Goal: Information Seeking & Learning: Compare options

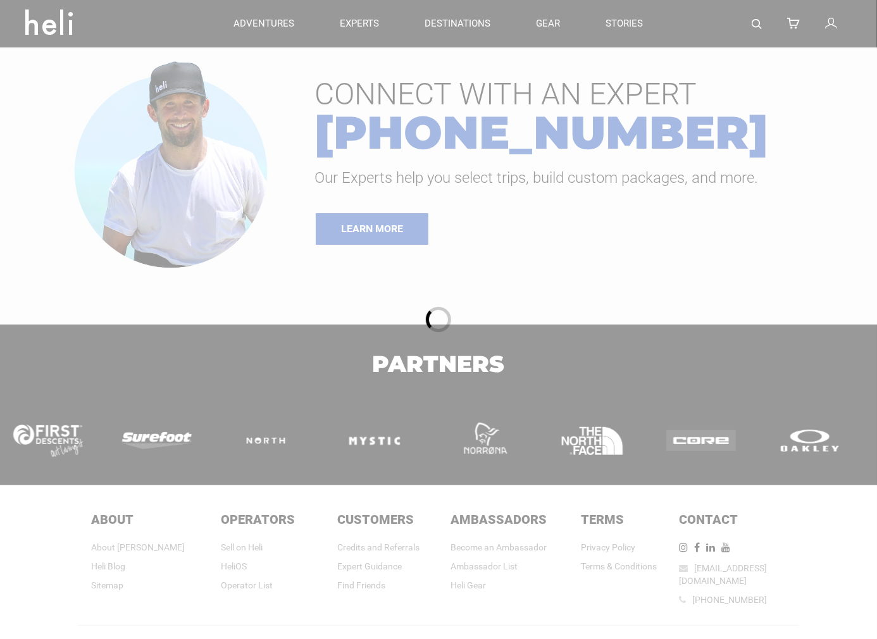
type input "Heli Skiing"
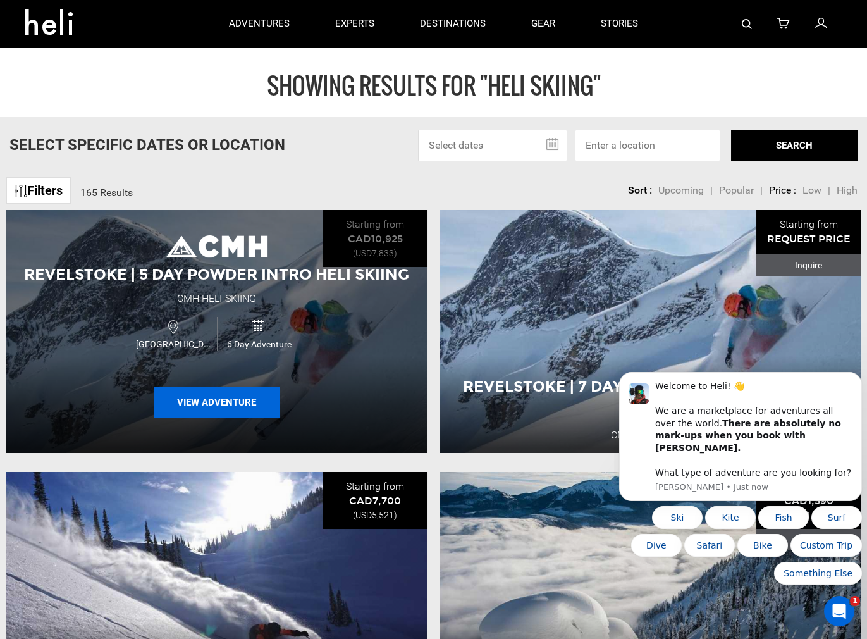
click at [200, 400] on button "View Adventure" at bounding box center [217, 403] width 127 height 32
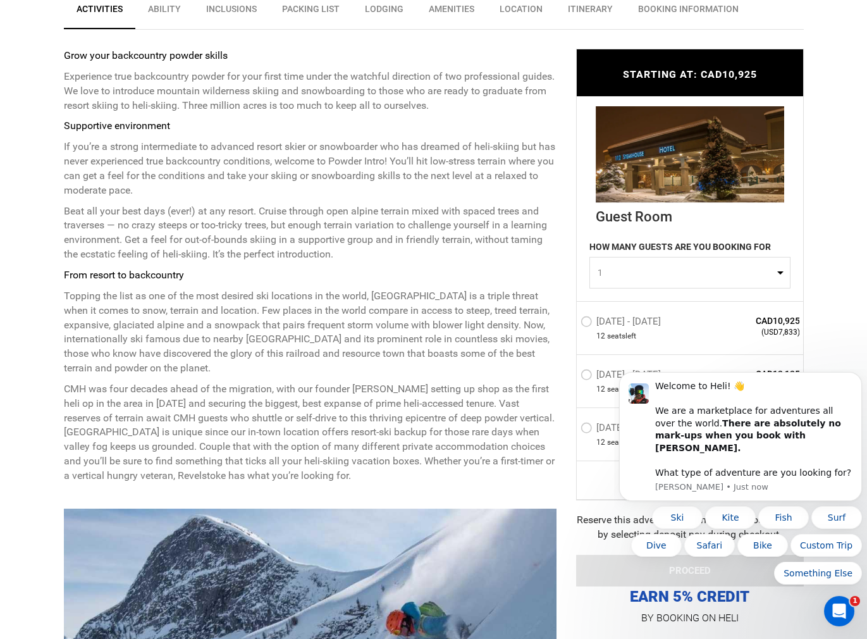
scroll to position [569, 0]
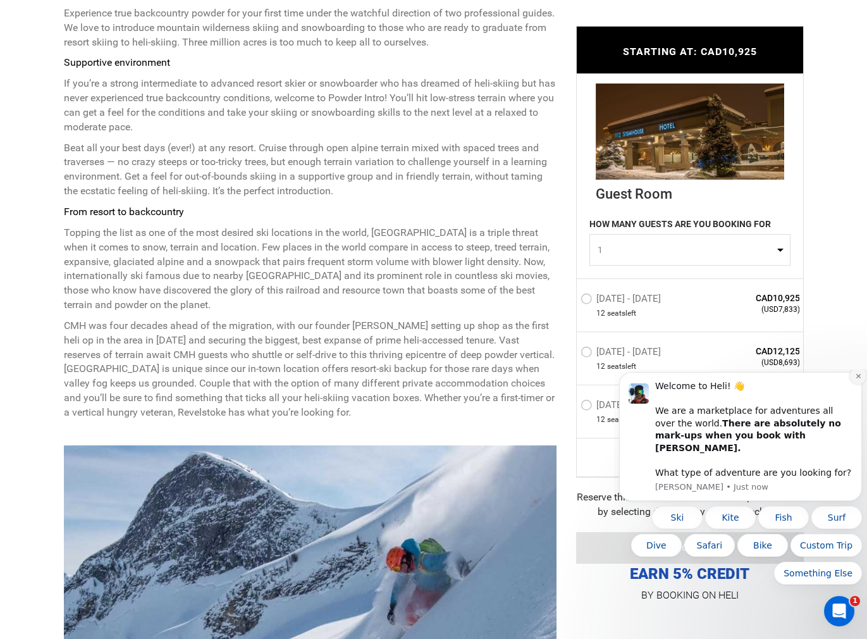
click at [854, 384] on button "Dismiss notification" at bounding box center [858, 376] width 16 height 16
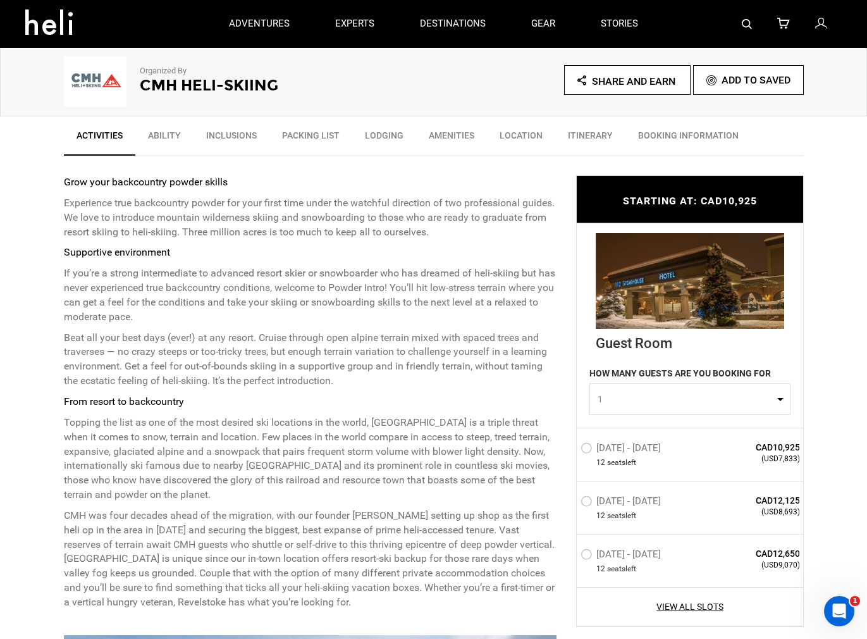
scroll to position [0, 0]
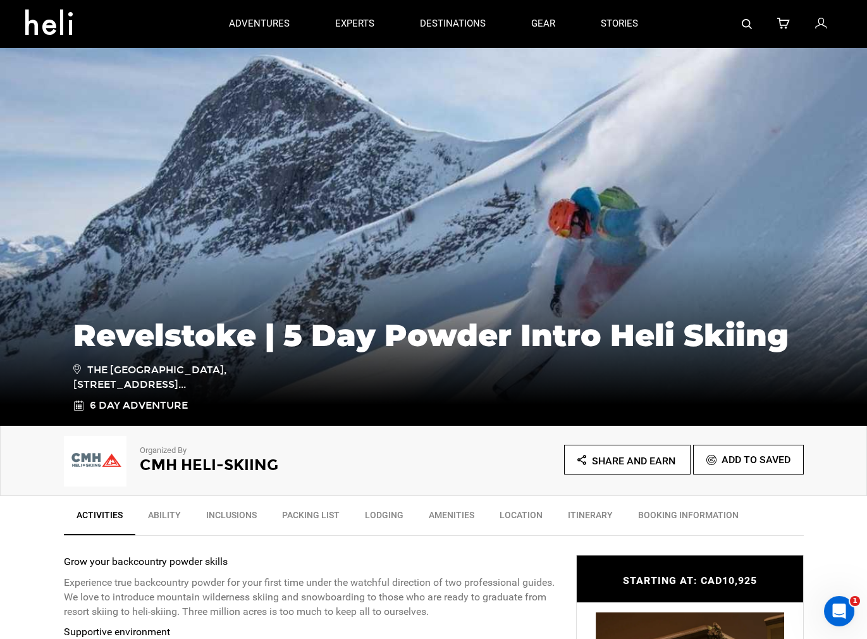
type input "Heli Skiing"
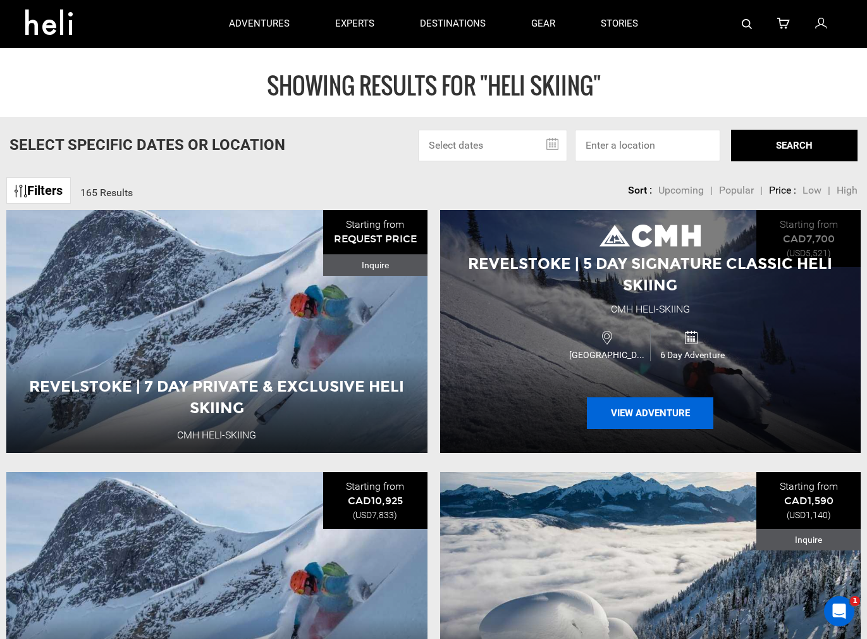
click at [639, 416] on button "View Adventure" at bounding box center [650, 413] width 127 height 32
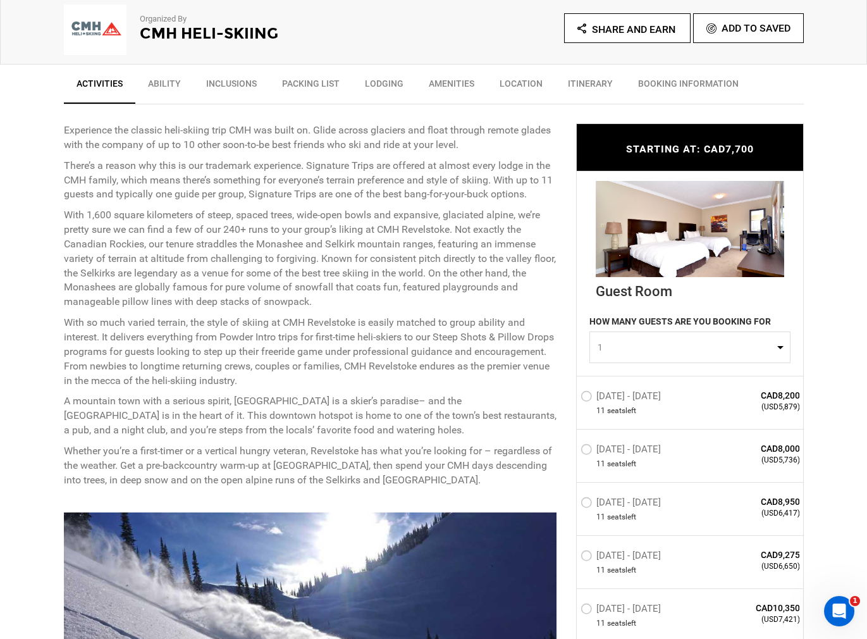
scroll to position [506, 0]
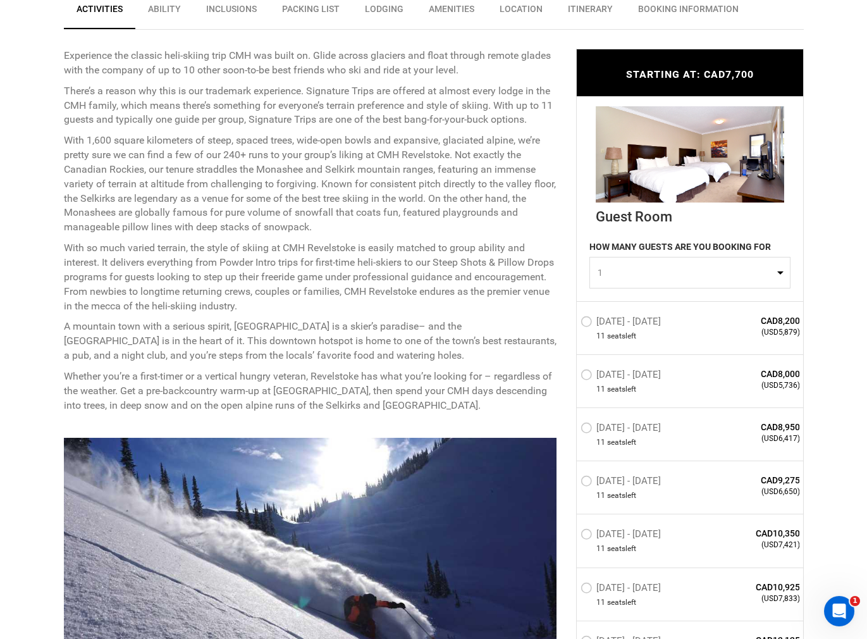
click at [158, 8] on link "Ability" at bounding box center [164, 12] width 58 height 32
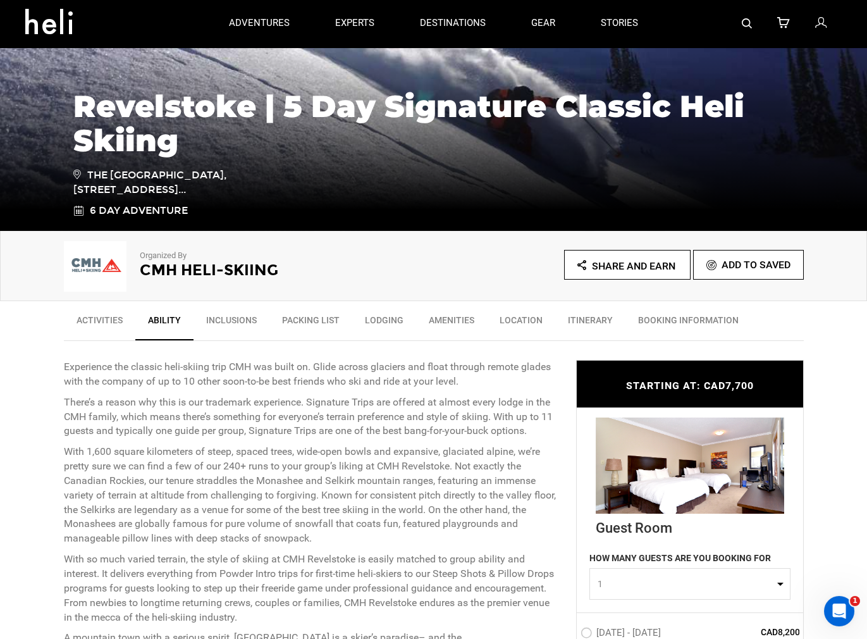
scroll to position [0, 0]
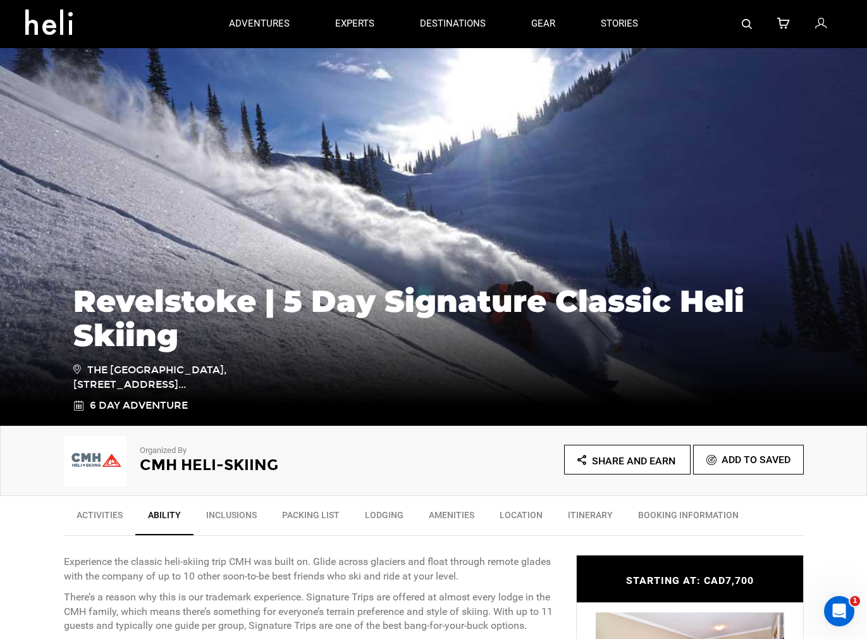
type input "Heli Skiing"
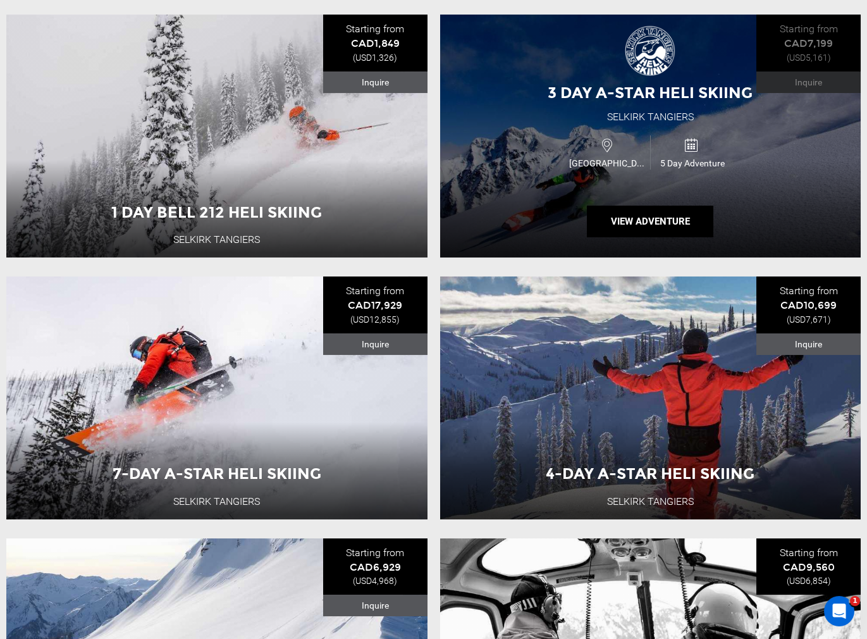
scroll to position [1265, 0]
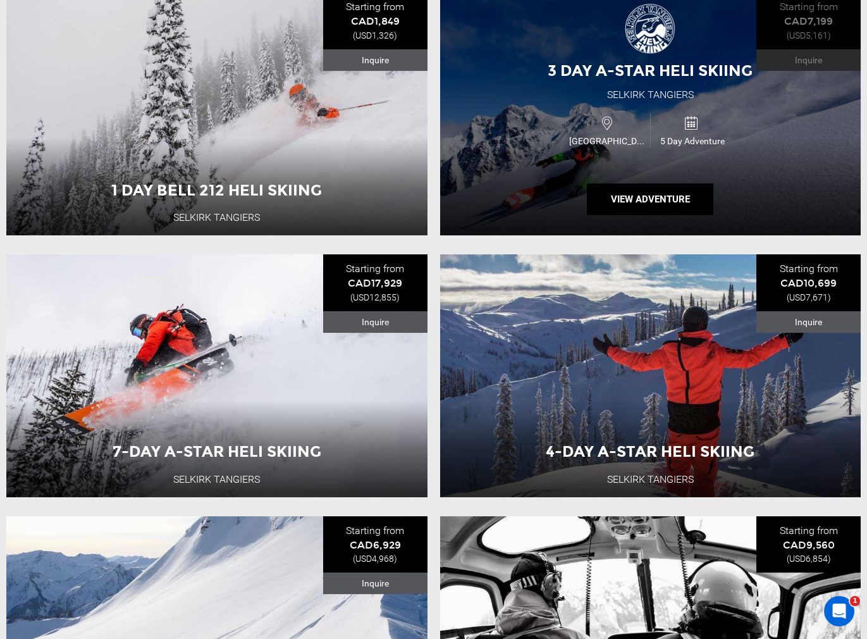
click at [645, 147] on span "[GEOGRAPHIC_DATA]" at bounding box center [608, 141] width 84 height 13
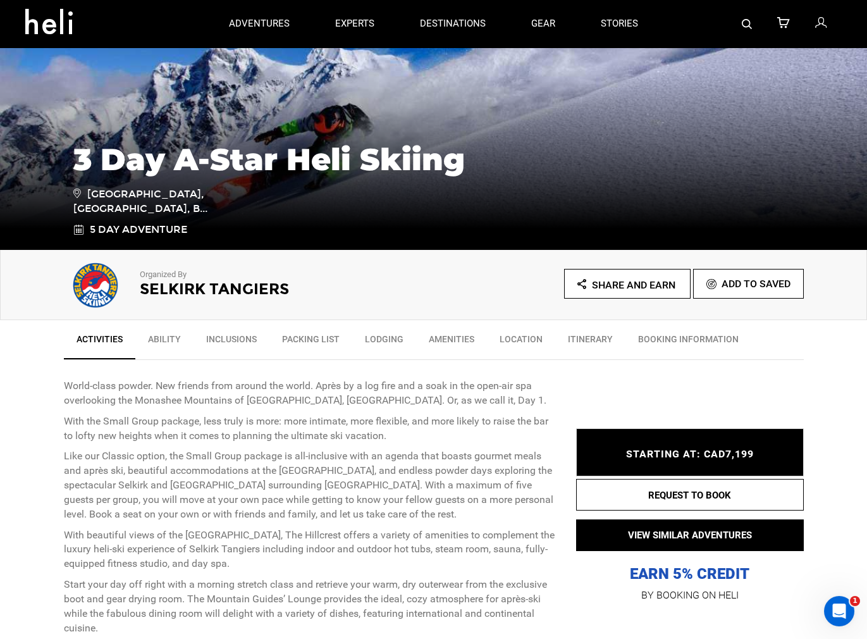
scroll to position [127, 0]
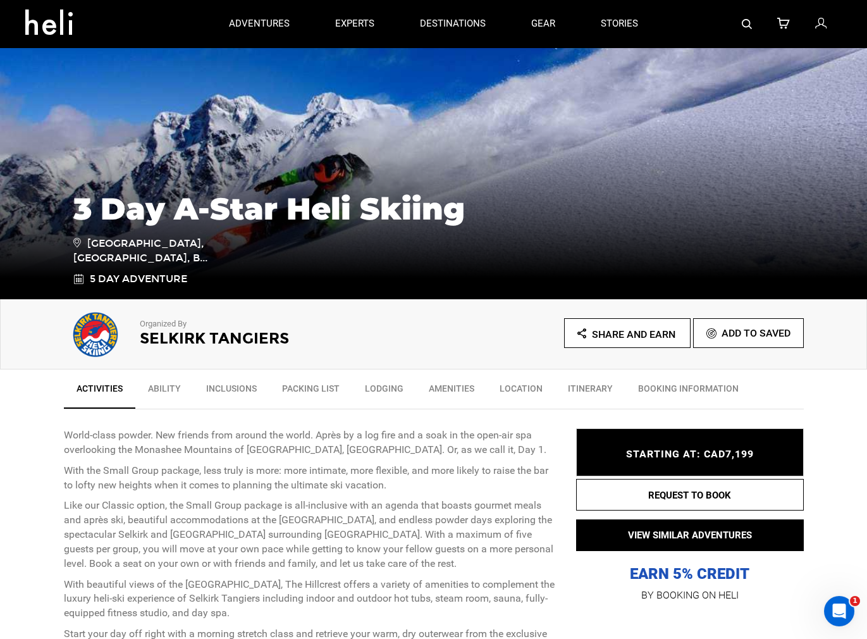
click at [162, 390] on link "Ability" at bounding box center [164, 392] width 58 height 32
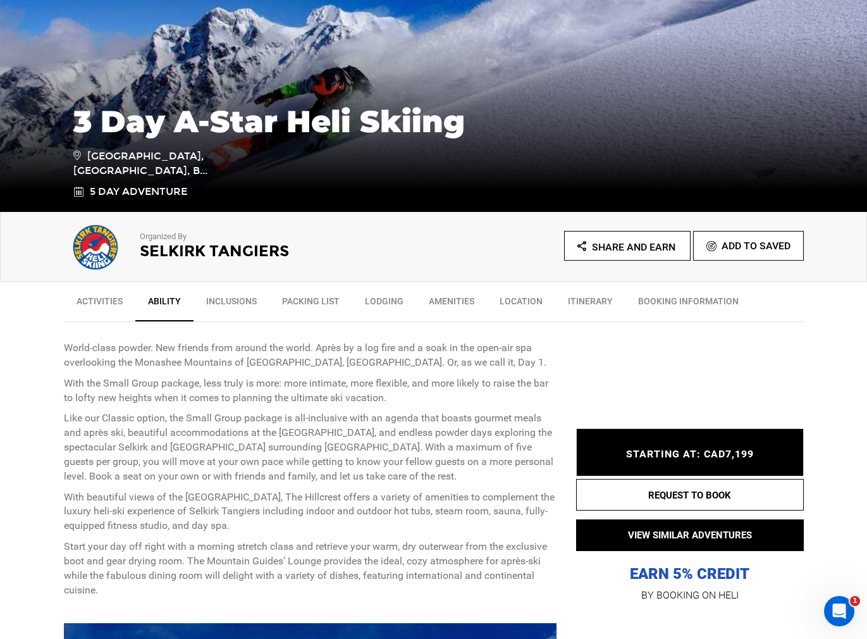
scroll to position [277, 0]
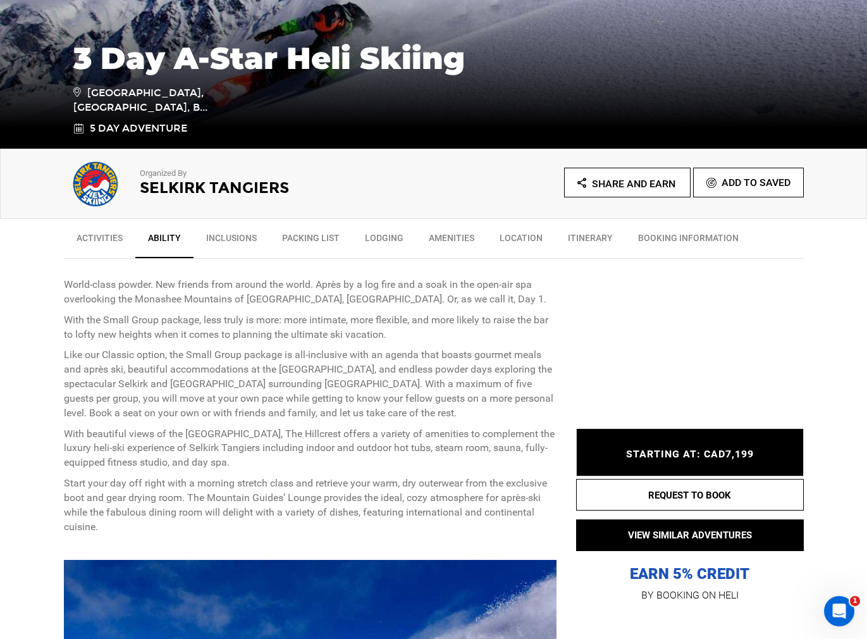
click at [383, 240] on link "Lodging" at bounding box center [384, 241] width 64 height 32
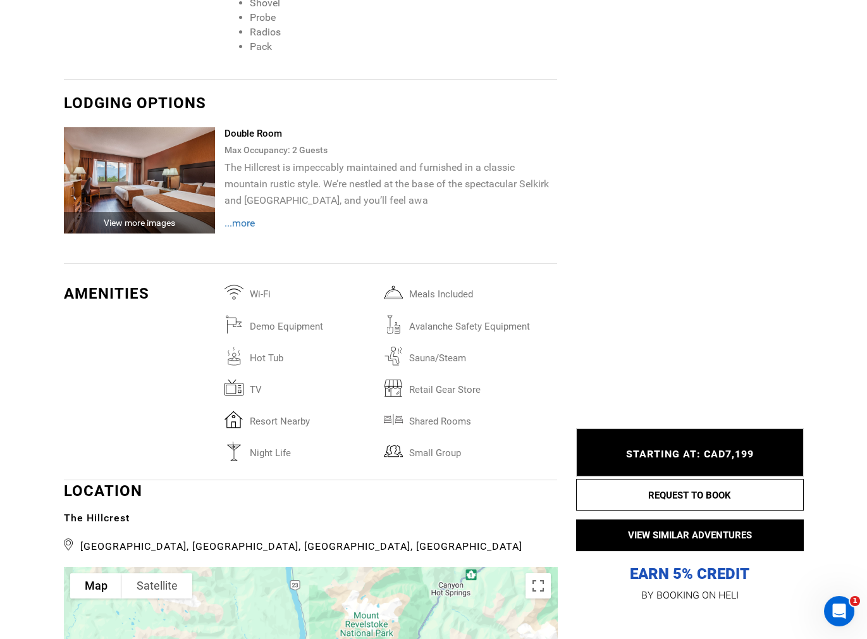
scroll to position [2540, 0]
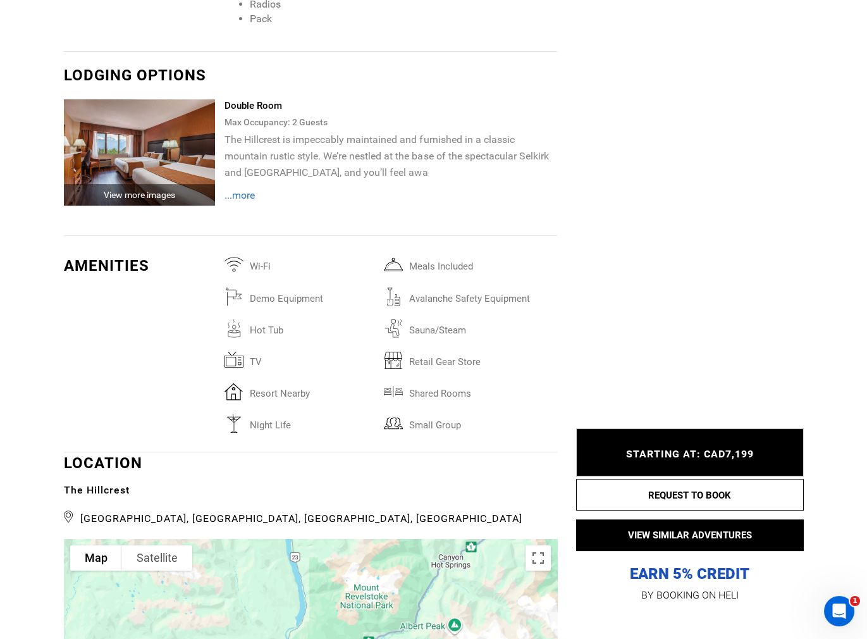
click at [181, 169] on img at bounding box center [140, 152] width 152 height 106
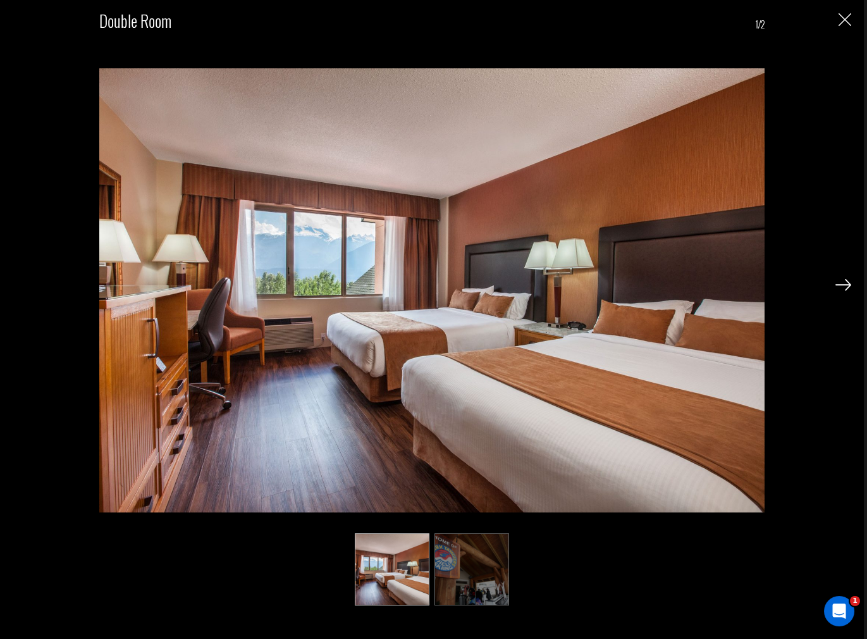
click at [844, 283] on img at bounding box center [844, 284] width 16 height 11
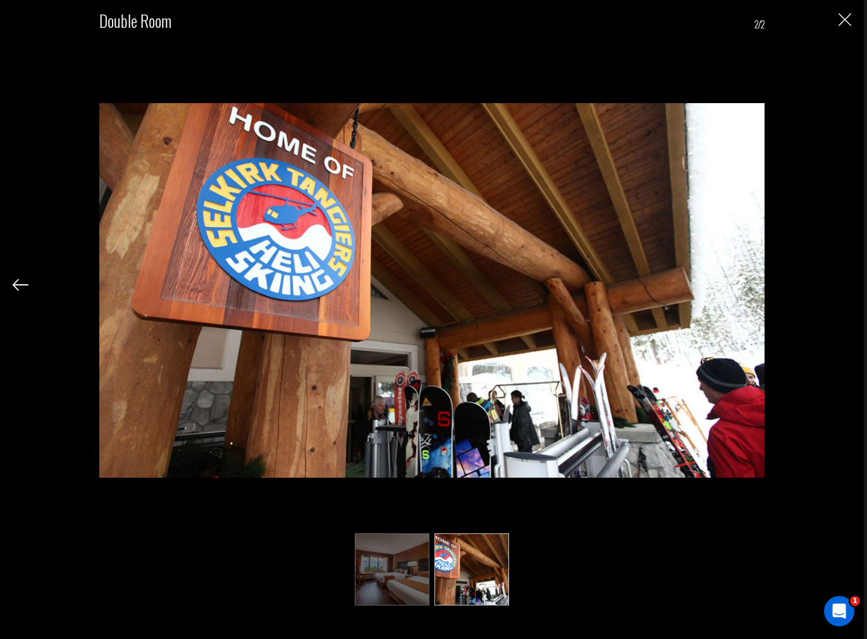
click at [844, 283] on div "Double Room 2/2" at bounding box center [432, 303] width 839 height 607
click at [396, 580] on img at bounding box center [392, 569] width 75 height 72
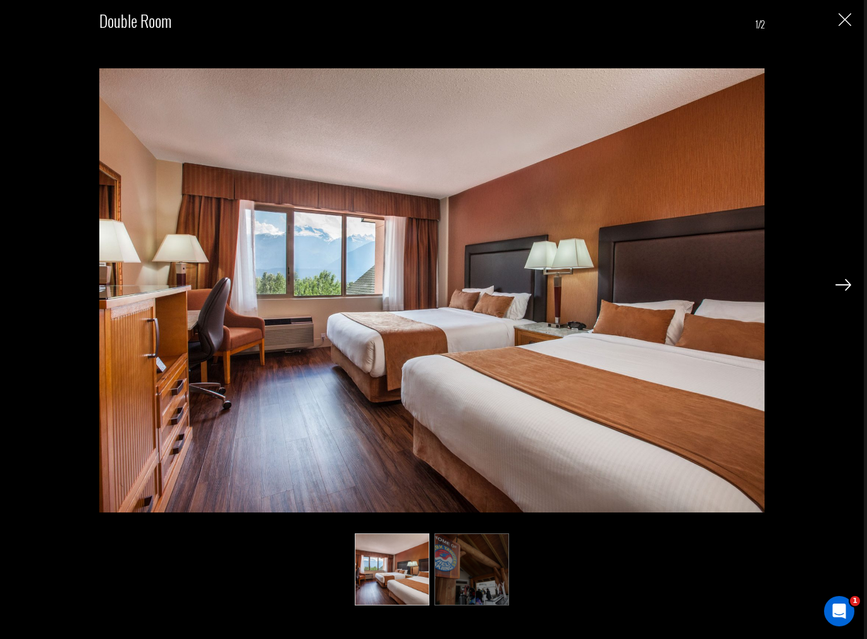
click at [450, 578] on img at bounding box center [472, 569] width 75 height 72
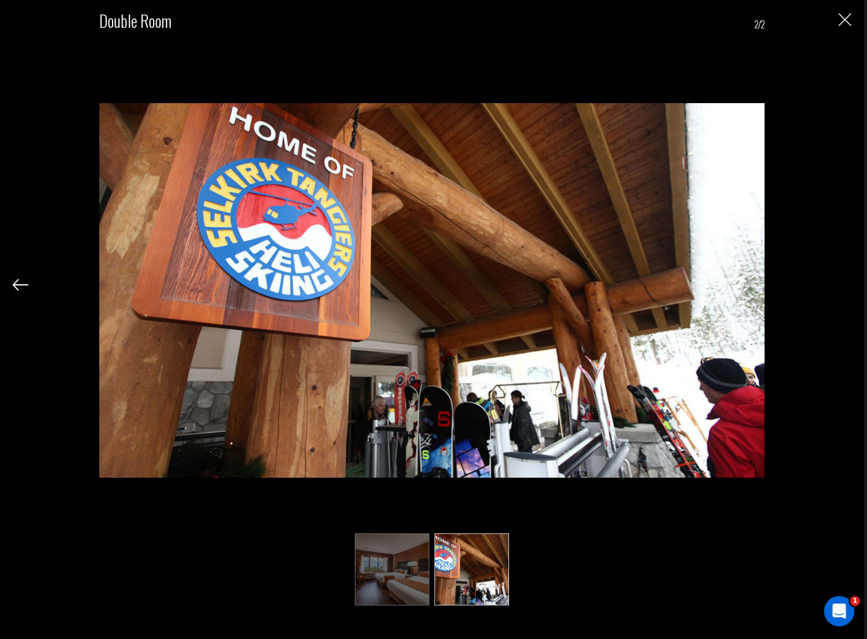
click at [852, 18] on div "Double Room 2/2" at bounding box center [432, 319] width 864 height 639
click at [841, 20] on img "Close" at bounding box center [845, 19] width 13 height 13
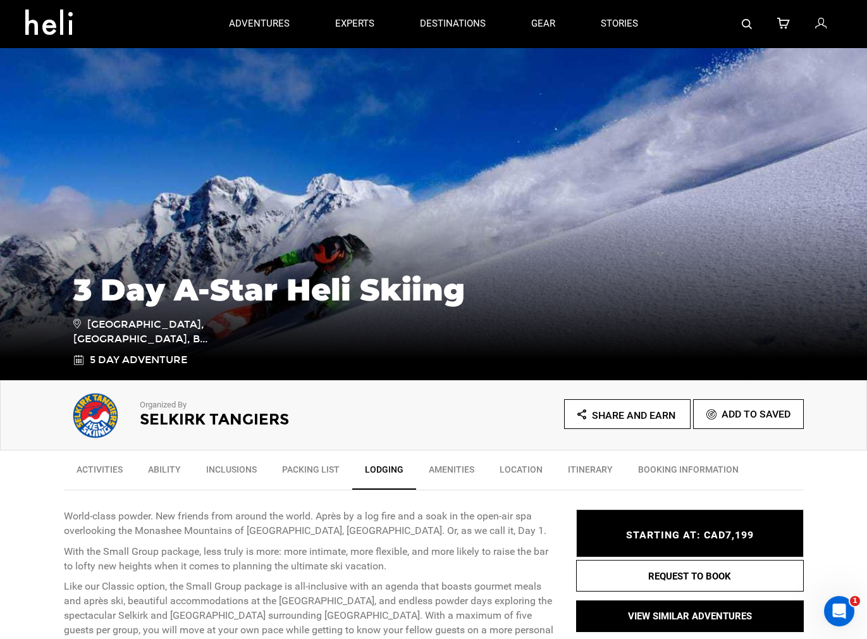
scroll to position [127, 0]
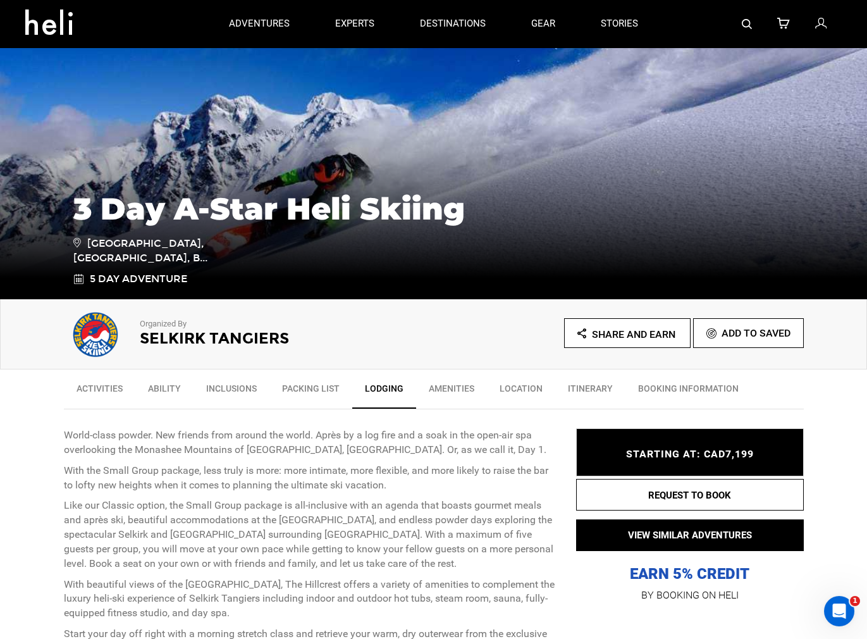
type input "Heli Skiing"
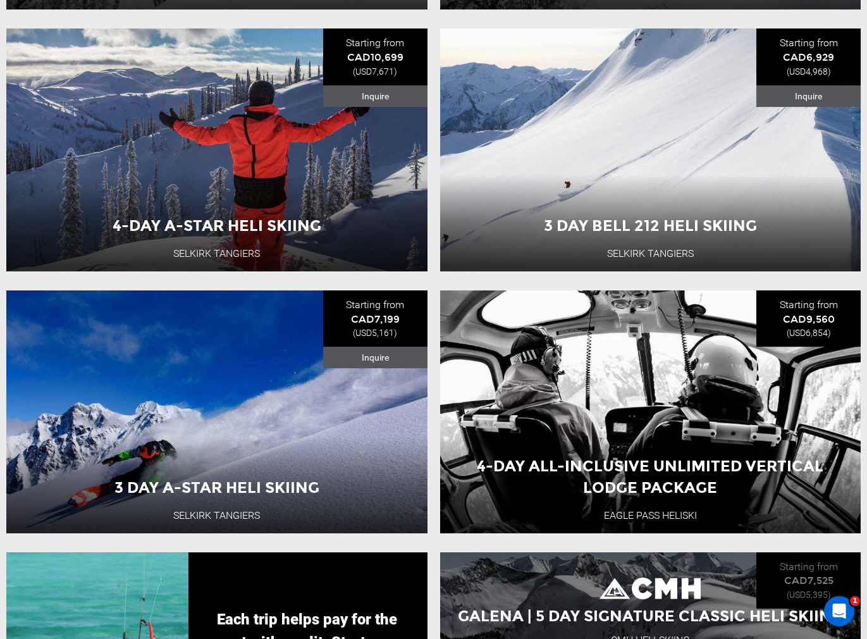
scroll to position [1518, 0]
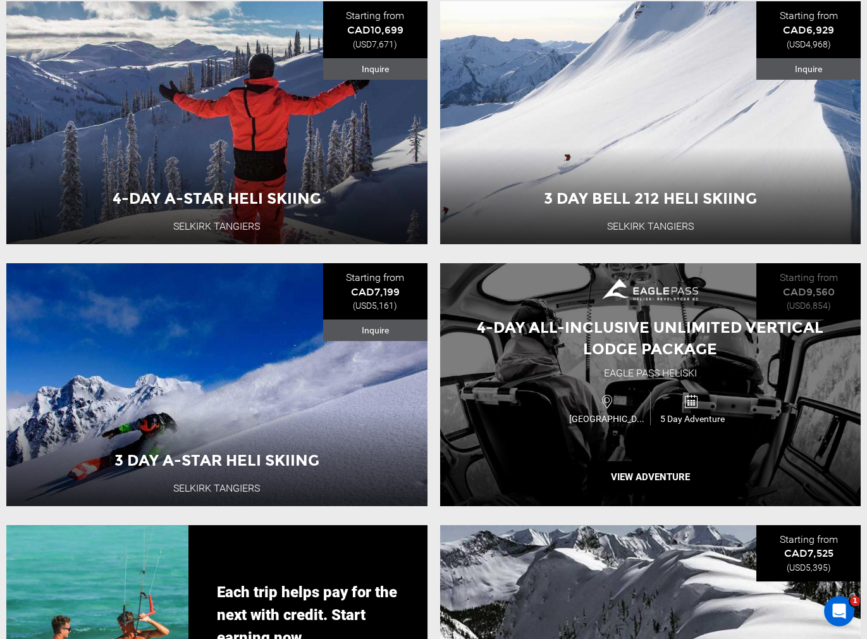
click at [632, 377] on div "4-Day All-Inclusive Unlimited Vertical Lodge Package Eagle Pass Heliski [GEOGRA…" at bounding box center [650, 384] width 421 height 243
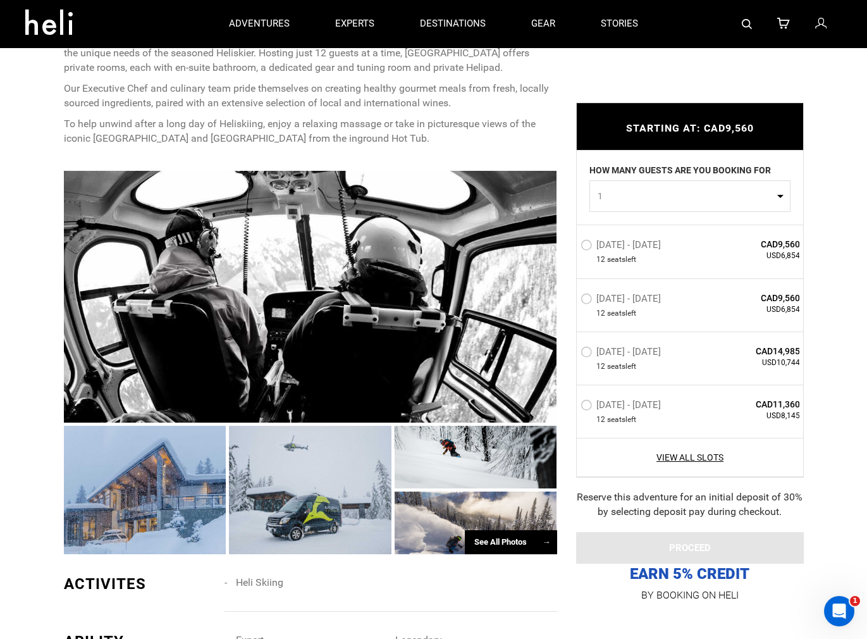
scroll to position [633, 0]
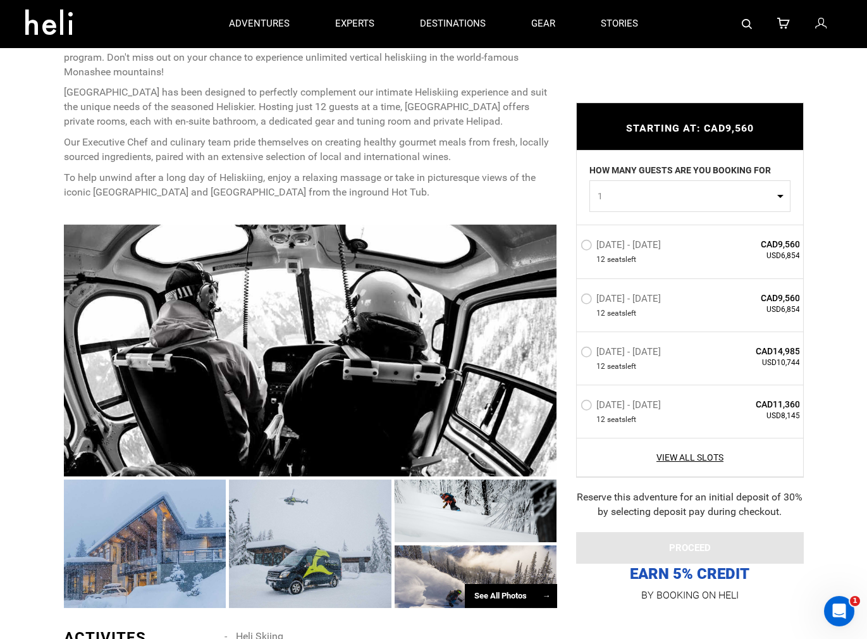
type input "Heli Skiing"
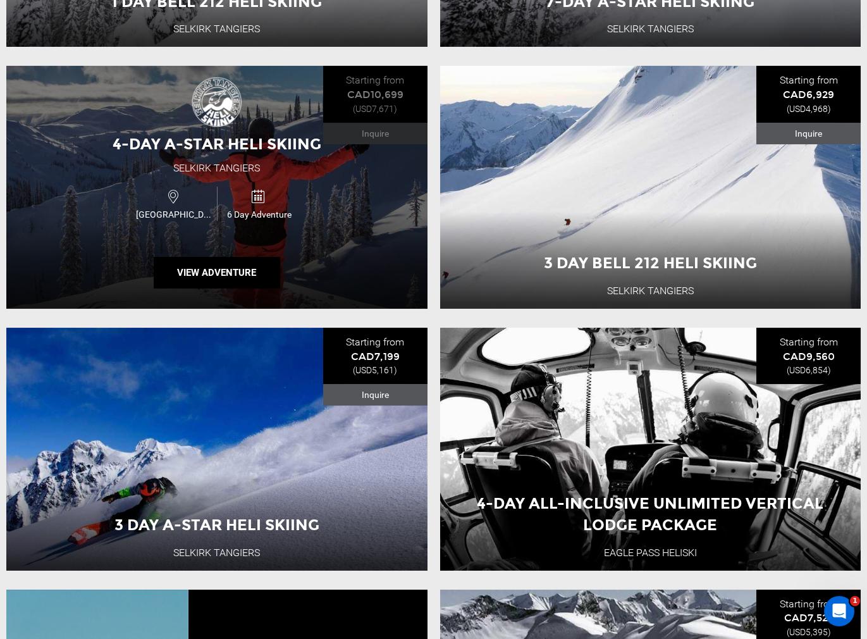
scroll to position [1455, 0]
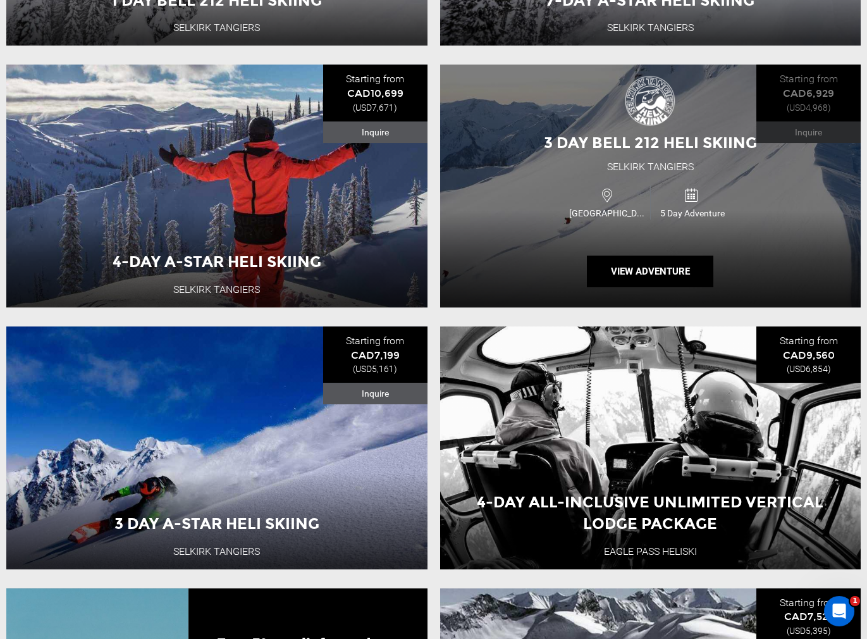
click at [636, 175] on div "Selkirk Tangiers" at bounding box center [650, 167] width 87 height 15
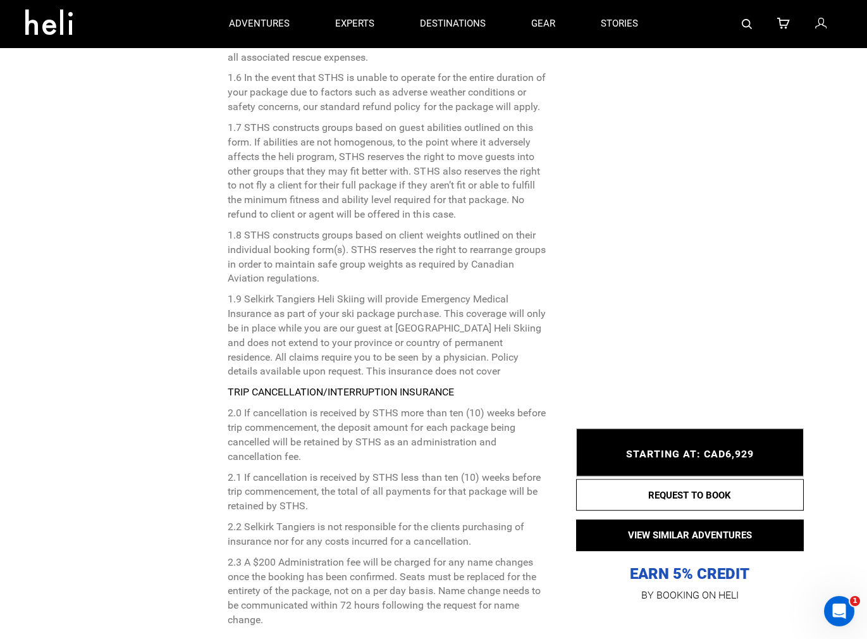
scroll to position [4536, 0]
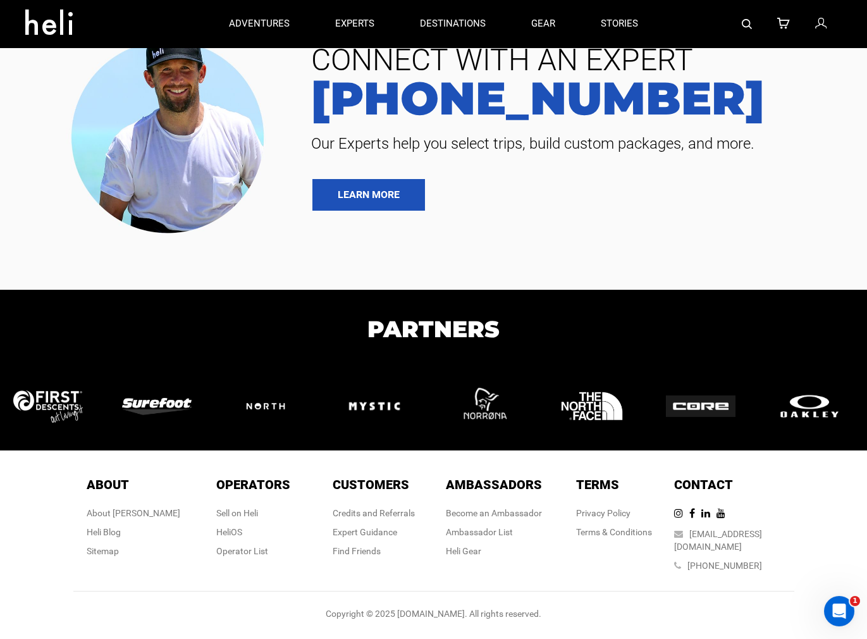
type input "Heli Skiing"
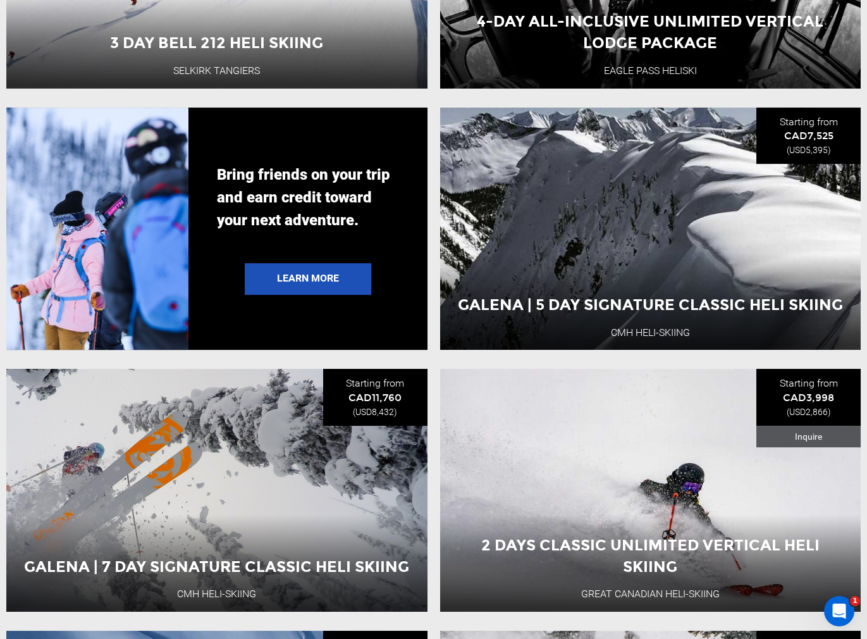
scroll to position [1961, 0]
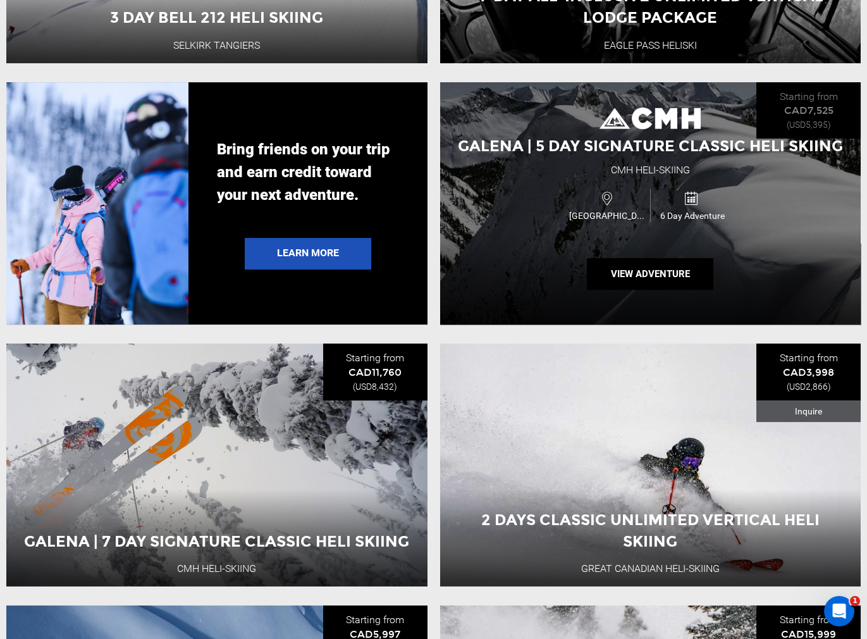
click at [590, 256] on div "Galena | 5 Day Signature Classic Heli Skiing CMH Heli-Skiing [GEOGRAPHIC_DATA] …" at bounding box center [650, 203] width 421 height 243
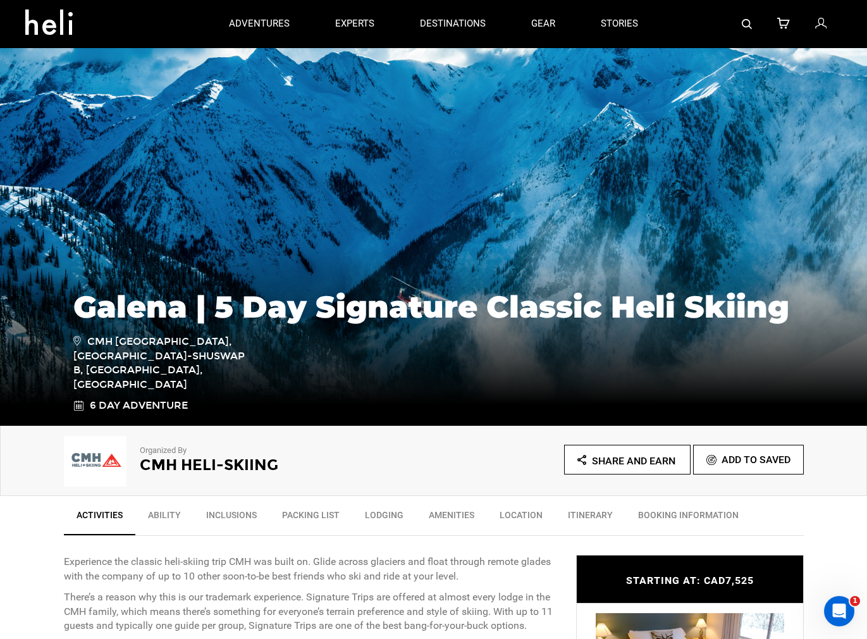
type input "Heli Skiing"
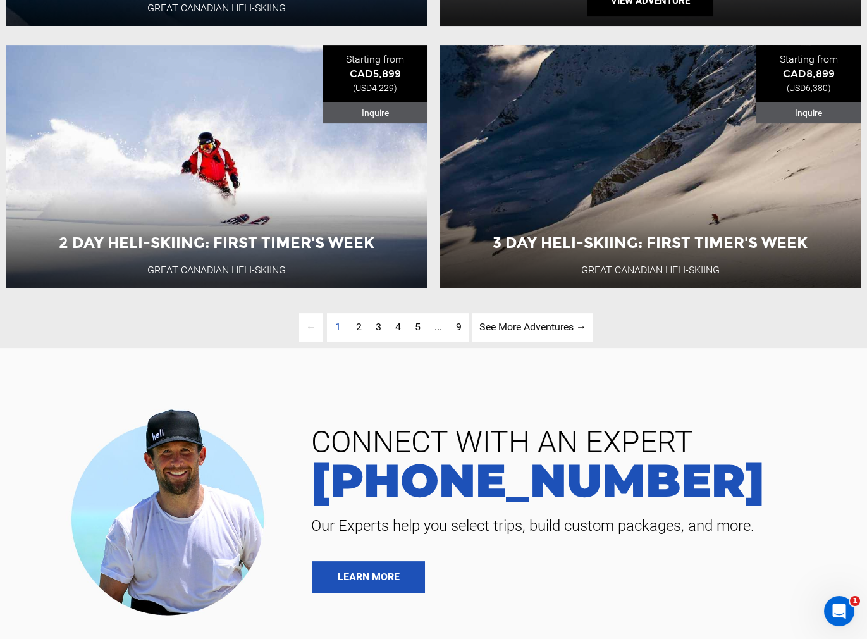
scroll to position [2973, 0]
